Goal: Transaction & Acquisition: Purchase product/service

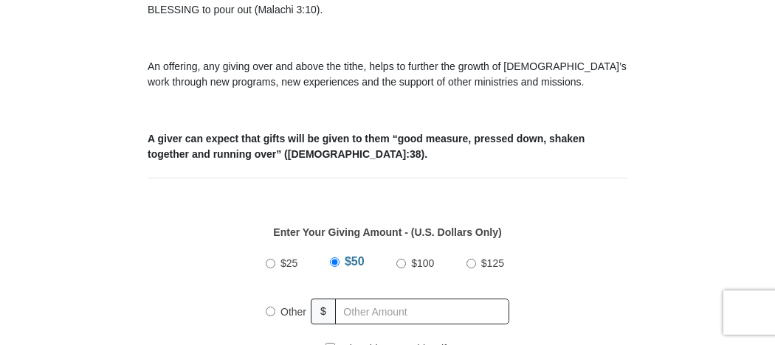
scroll to position [573, 0]
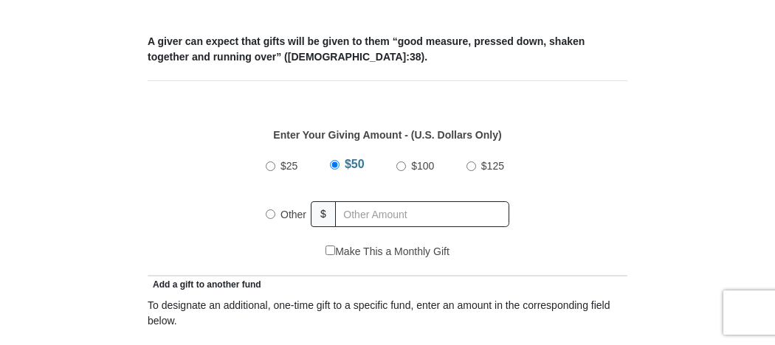
click at [406, 168] on label "$100" at bounding box center [422, 166] width 33 height 26
click at [406, 168] on input "$100" at bounding box center [401, 167] width 10 height 10
radio input "true"
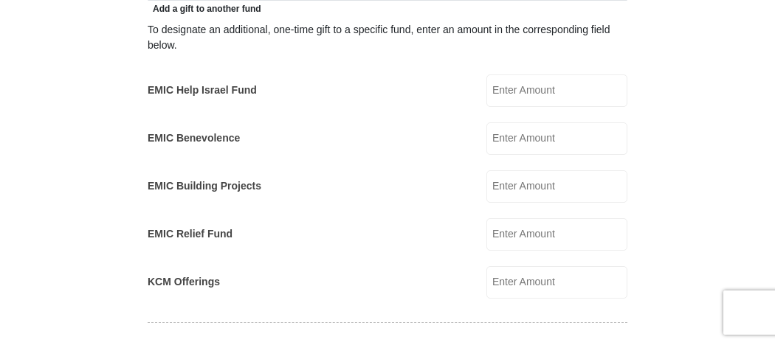
scroll to position [860, 0]
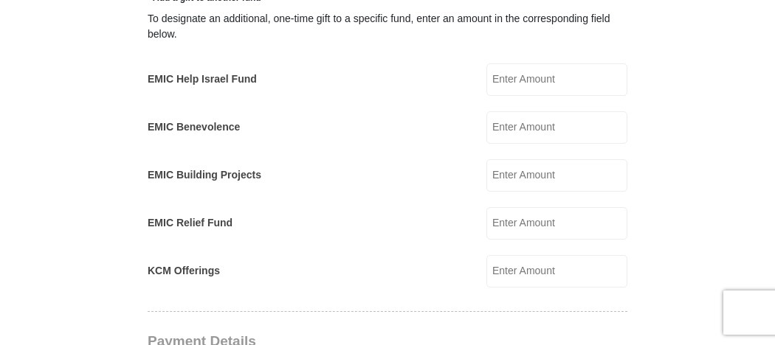
click at [515, 271] on input "KCM Offerings" at bounding box center [556, 271] width 141 height 32
type input "100.00"
type input "Robin"
type input "Shepherd"
type input "rshepherd10@kc.rr.com"
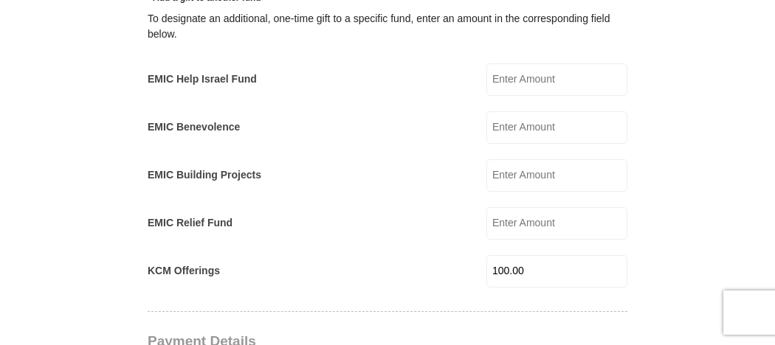
type input "2210 N 70TH TER"
type input "Kansas City"
select select "KS"
type input "66109"
type input "9133341384"
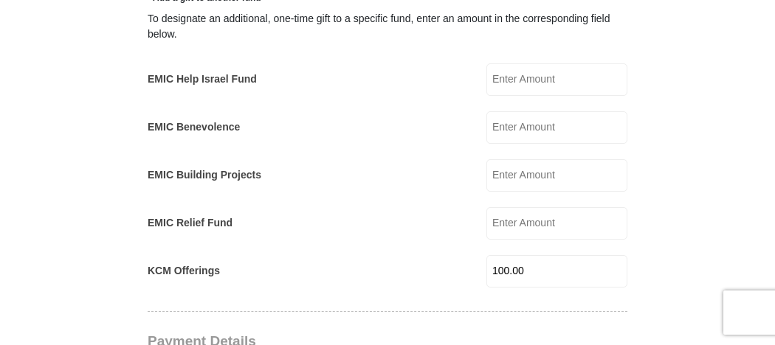
radio input "true"
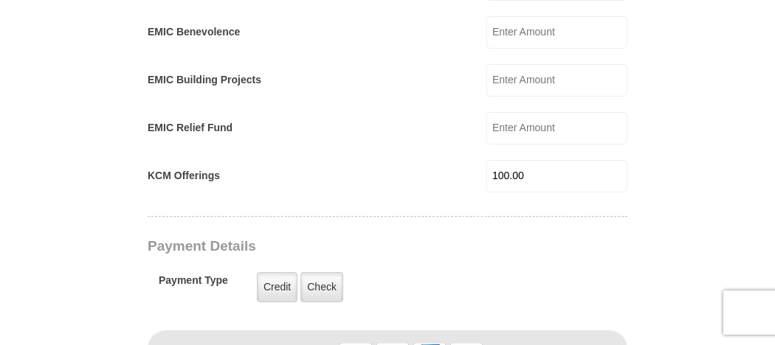
scroll to position [984, 0]
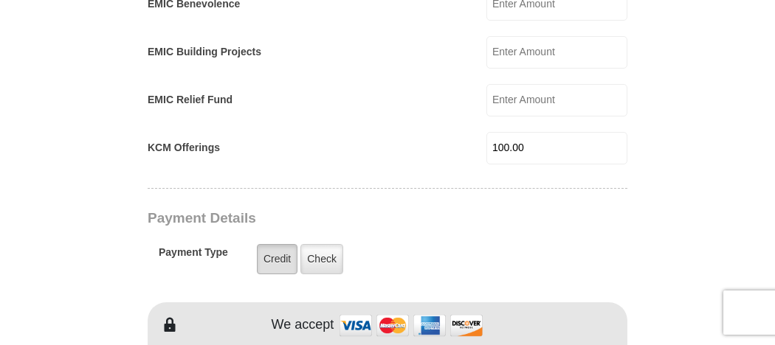
click at [281, 256] on label "Credit" at bounding box center [277, 259] width 41 height 30
click at [0, 0] on input "Credit" at bounding box center [0, 0] width 0 height 0
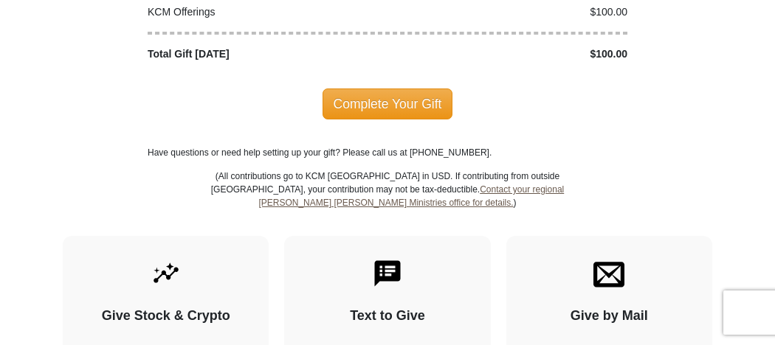
scroll to position [1927, 0]
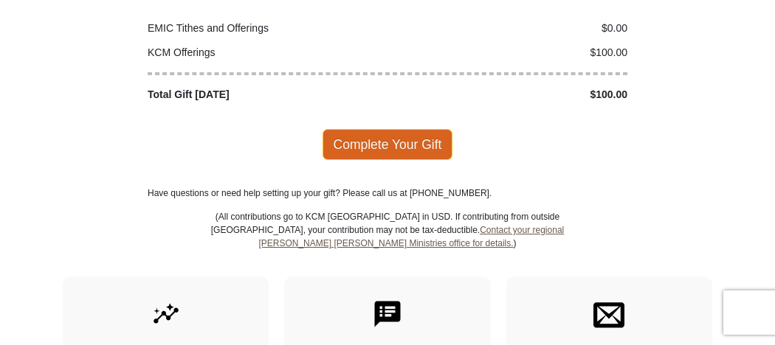
click at [395, 137] on span "Complete Your Gift" at bounding box center [387, 144] width 131 height 31
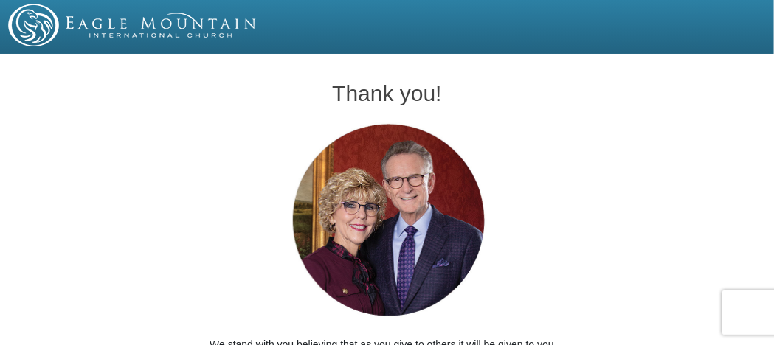
scroll to position [158, 0]
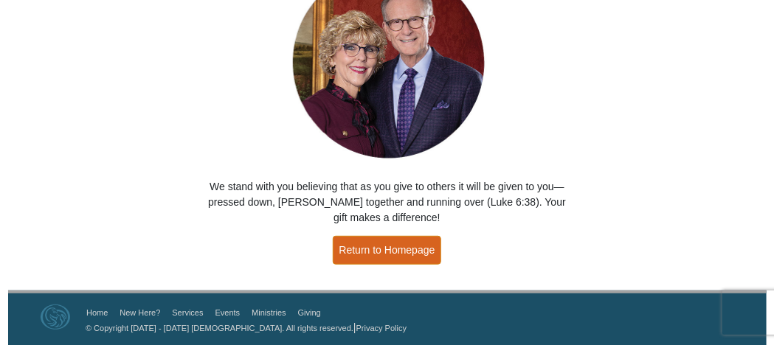
click at [381, 252] on link "Return to Homepage" at bounding box center [387, 250] width 109 height 29
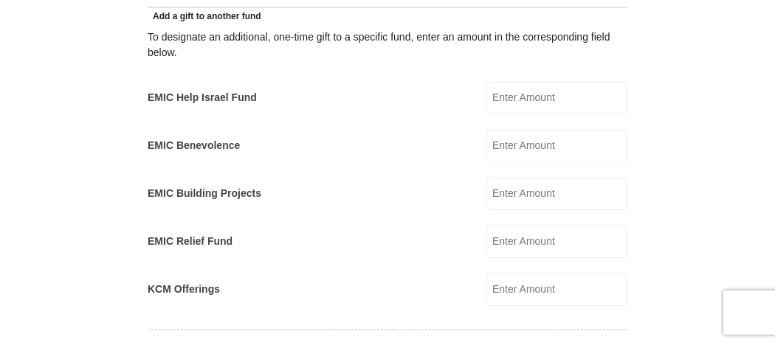
scroll to position [860, 0]
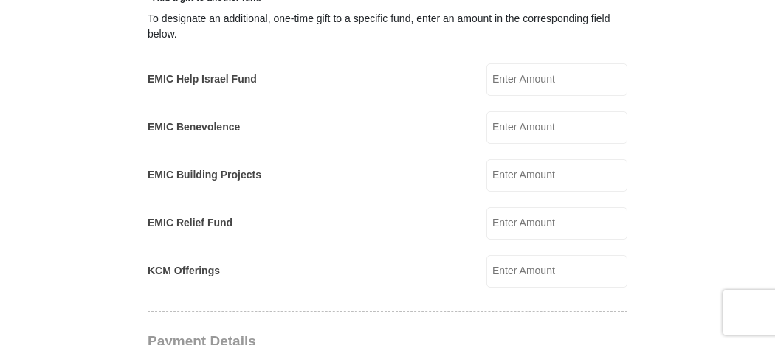
click at [201, 269] on label "KCM Offerings" at bounding box center [184, 270] width 72 height 15
click at [486, 269] on input "KCM Offerings" at bounding box center [556, 271] width 141 height 32
click at [201, 219] on label "EMIC Relief Fund" at bounding box center [190, 222] width 85 height 15
click at [486, 219] on input "EMIC Relief Fund" at bounding box center [556, 223] width 141 height 32
click at [207, 172] on label "EMIC Building Projects" at bounding box center [205, 175] width 114 height 15
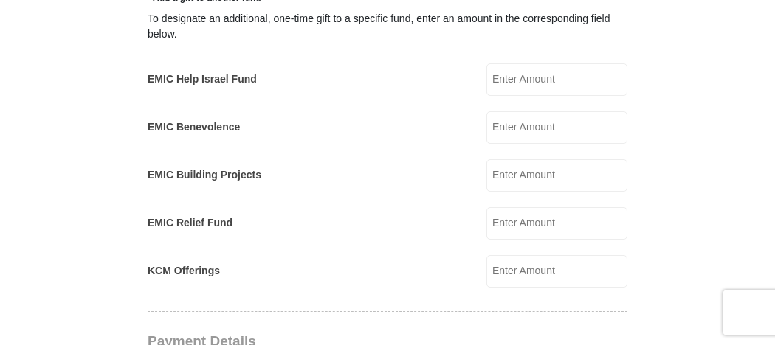
click at [486, 172] on input "EMIC Building Projects" at bounding box center [556, 175] width 141 height 32
click at [218, 123] on label "EMIC Benevolence" at bounding box center [194, 127] width 92 height 15
click at [486, 123] on input "EMIC Benevolence" at bounding box center [556, 127] width 141 height 32
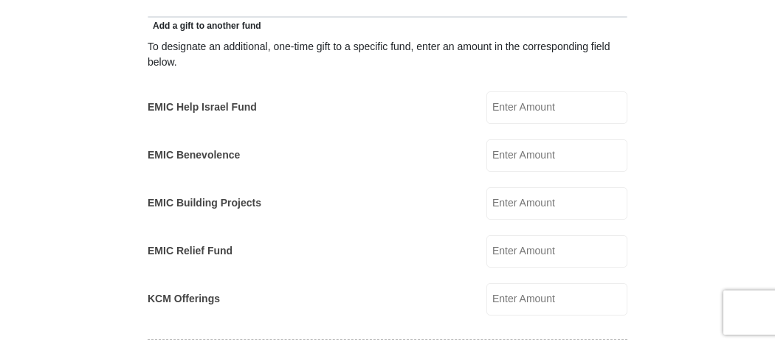
scroll to position [820, 0]
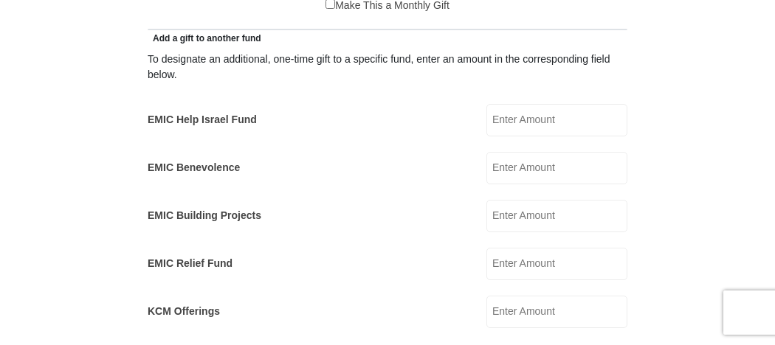
click at [218, 123] on label "EMIC Help Israel Fund" at bounding box center [202, 119] width 109 height 15
click at [486, 123] on input "EMIC Help Israel Fund" at bounding box center [556, 120] width 141 height 32
click at [204, 312] on label "KCM Offerings" at bounding box center [184, 311] width 72 height 15
click at [486, 312] on input "KCM Offerings" at bounding box center [556, 312] width 141 height 32
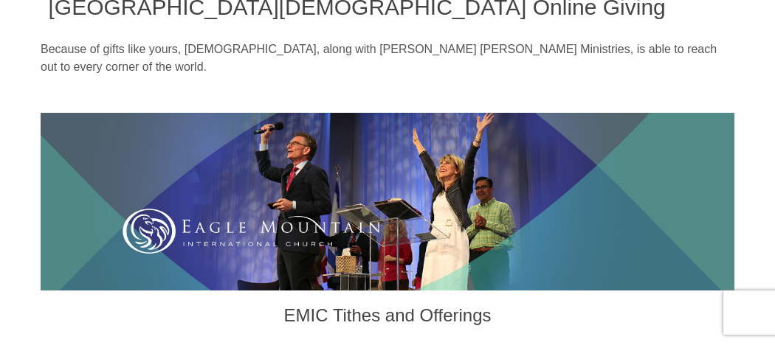
scroll to position [0, 0]
